Goal: Find specific page/section: Find specific page/section

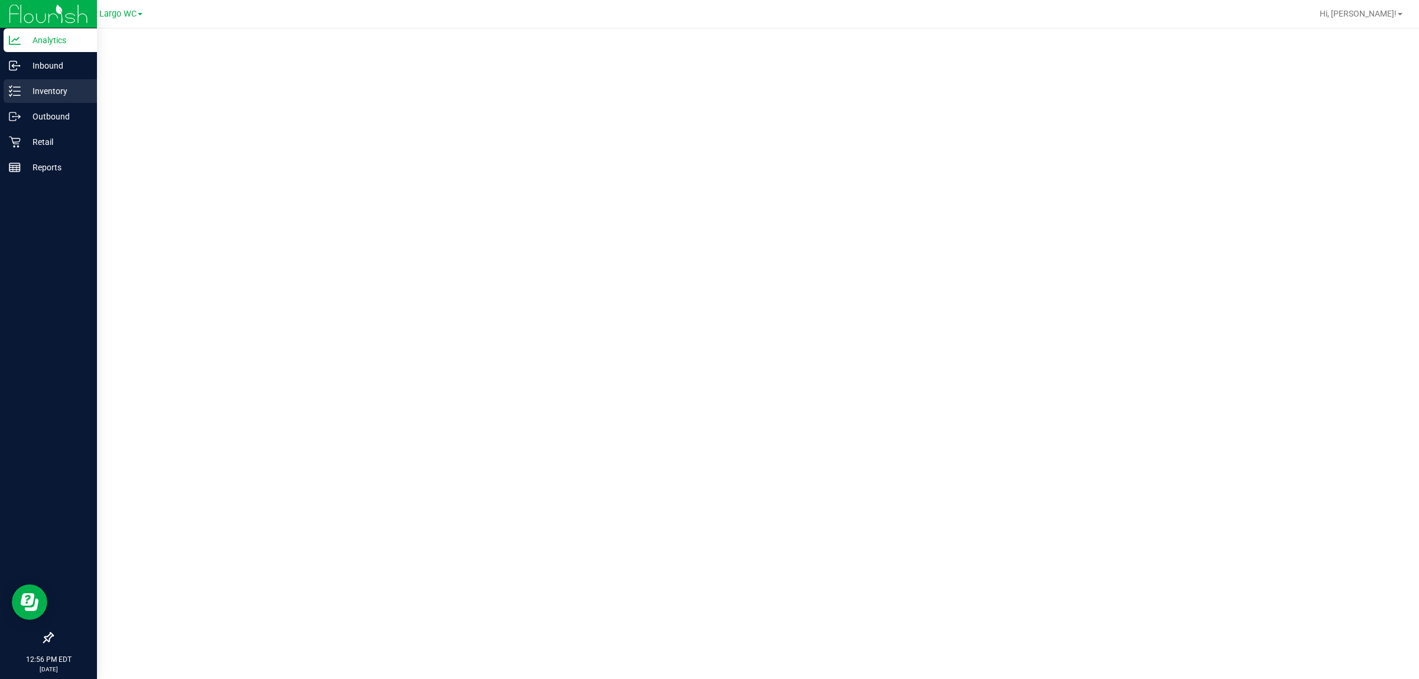
click at [33, 86] on p "Inventory" at bounding box center [56, 91] width 71 height 14
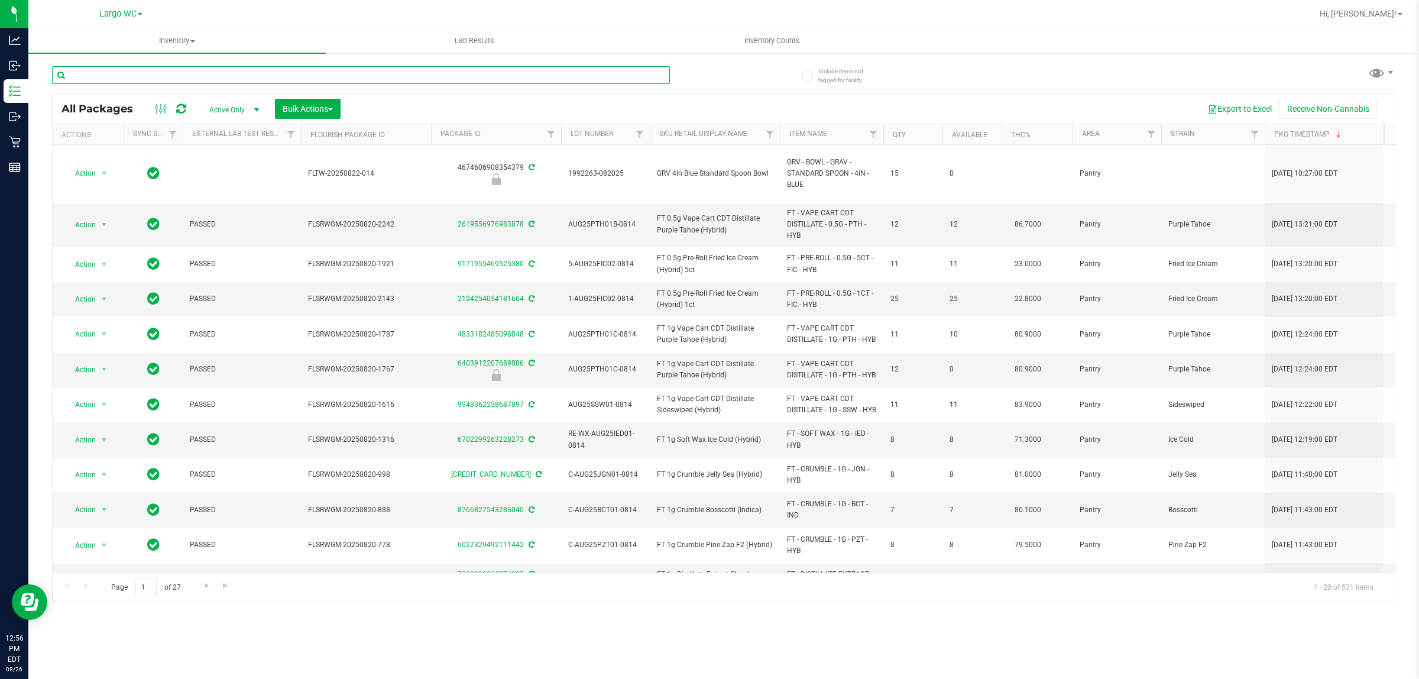
click at [154, 73] on input "text" at bounding box center [361, 75] width 618 height 18
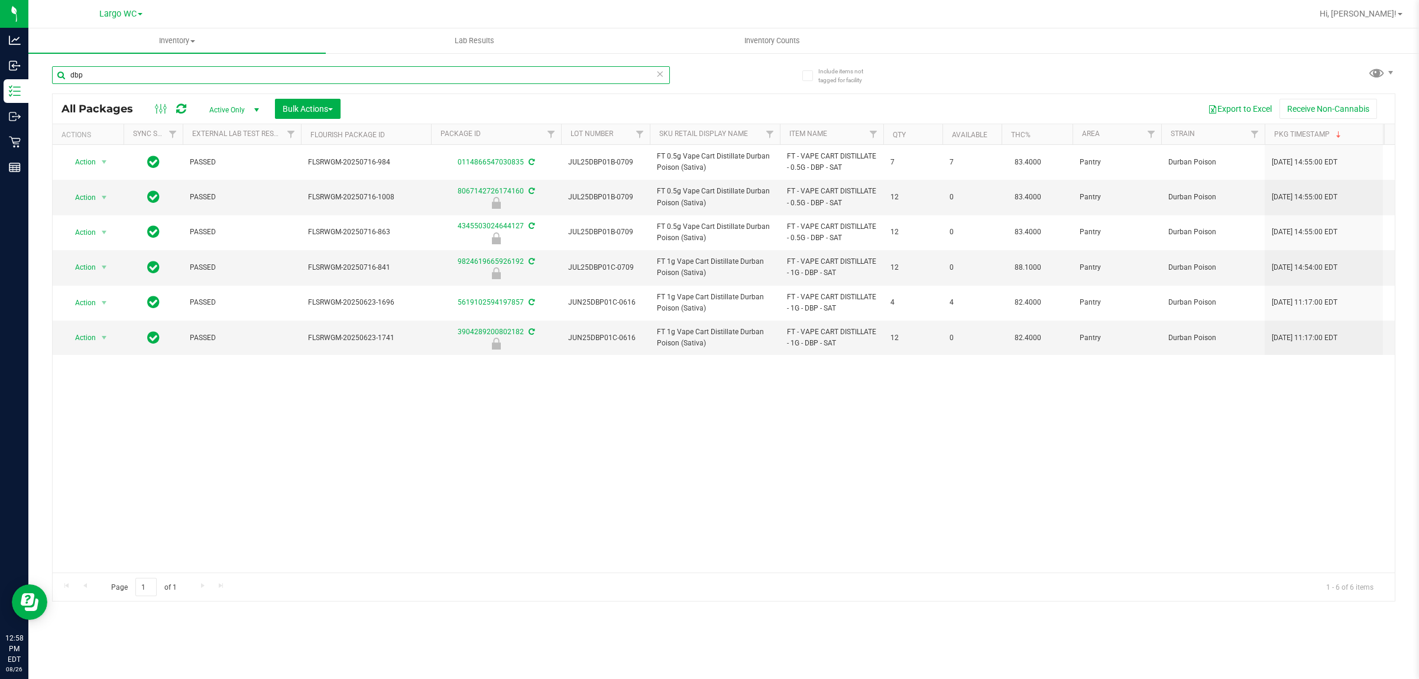
type input "dbp"
